Goal: Task Accomplishment & Management: Use online tool/utility

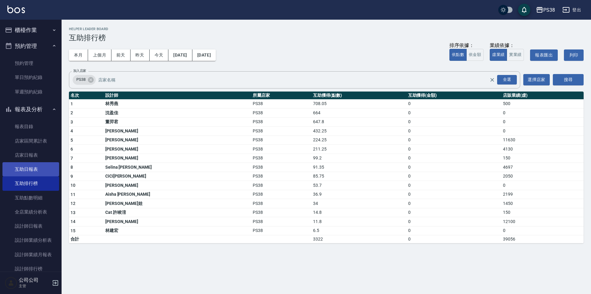
scroll to position [92, 0]
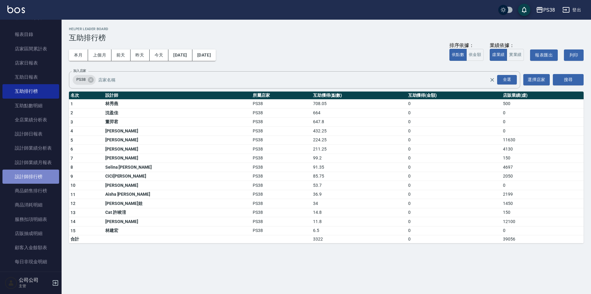
click at [50, 175] on link "設計師排行榜" at bounding box center [30, 177] width 57 height 14
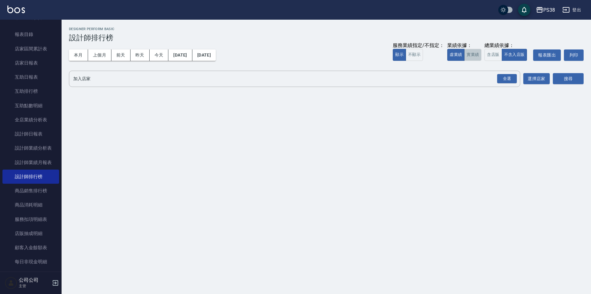
drag, startPoint x: 478, startPoint y: 58, endPoint x: 488, endPoint y: 64, distance: 12.3
click at [478, 58] on button "實業績" at bounding box center [472, 55] width 17 height 12
click at [505, 80] on div "全選" at bounding box center [507, 79] width 20 height 10
click at [555, 81] on button "搜尋" at bounding box center [568, 79] width 31 height 11
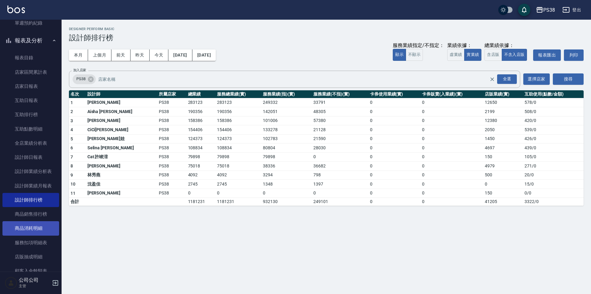
scroll to position [123, 0]
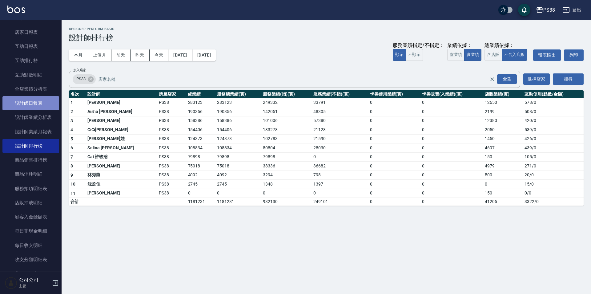
click at [37, 106] on link "設計師日報表" at bounding box center [30, 103] width 57 height 14
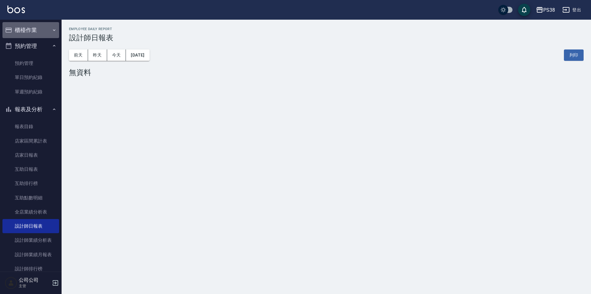
click at [40, 31] on button "櫃檯作業" at bounding box center [30, 30] width 57 height 16
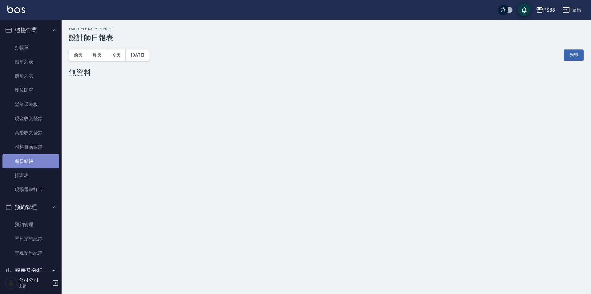
click at [37, 161] on link "每日結帳" at bounding box center [30, 161] width 57 height 14
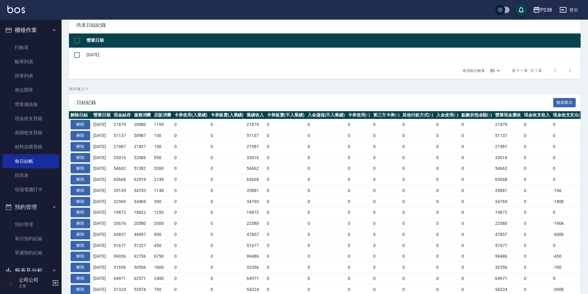
scroll to position [62, 0]
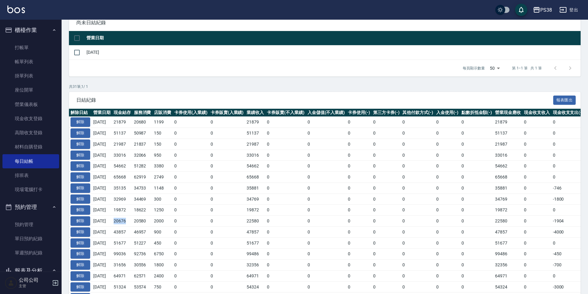
drag, startPoint x: 118, startPoint y: 219, endPoint x: 135, endPoint y: 220, distance: 17.2
click at [132, 220] on td "20676" at bounding box center [122, 221] width 20 height 11
click at [131, 211] on td "19872" at bounding box center [122, 210] width 20 height 11
drag, startPoint x: 127, startPoint y: 220, endPoint x: 135, endPoint y: 220, distance: 8.0
click at [135, 220] on tr "解除 [DATE] 20676 20580 2000 0 0 22580 0 0 0 0 0 0 0 22580 0 -1904 0 [DATE]" at bounding box center [364, 221] width 590 height 11
